Goal: Find specific page/section

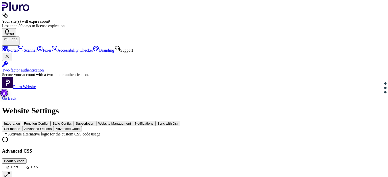
scroll to position [172, 0]
drag, startPoint x: 161, startPoint y: 89, endPoint x: 164, endPoint y: 115, distance: 26.1
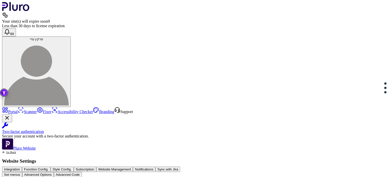
type input "*****"
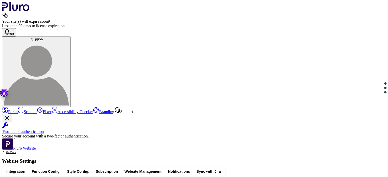
drag, startPoint x: 120, startPoint y: 89, endPoint x: 174, endPoint y: 92, distance: 54.9
